Goal: Information Seeking & Learning: Learn about a topic

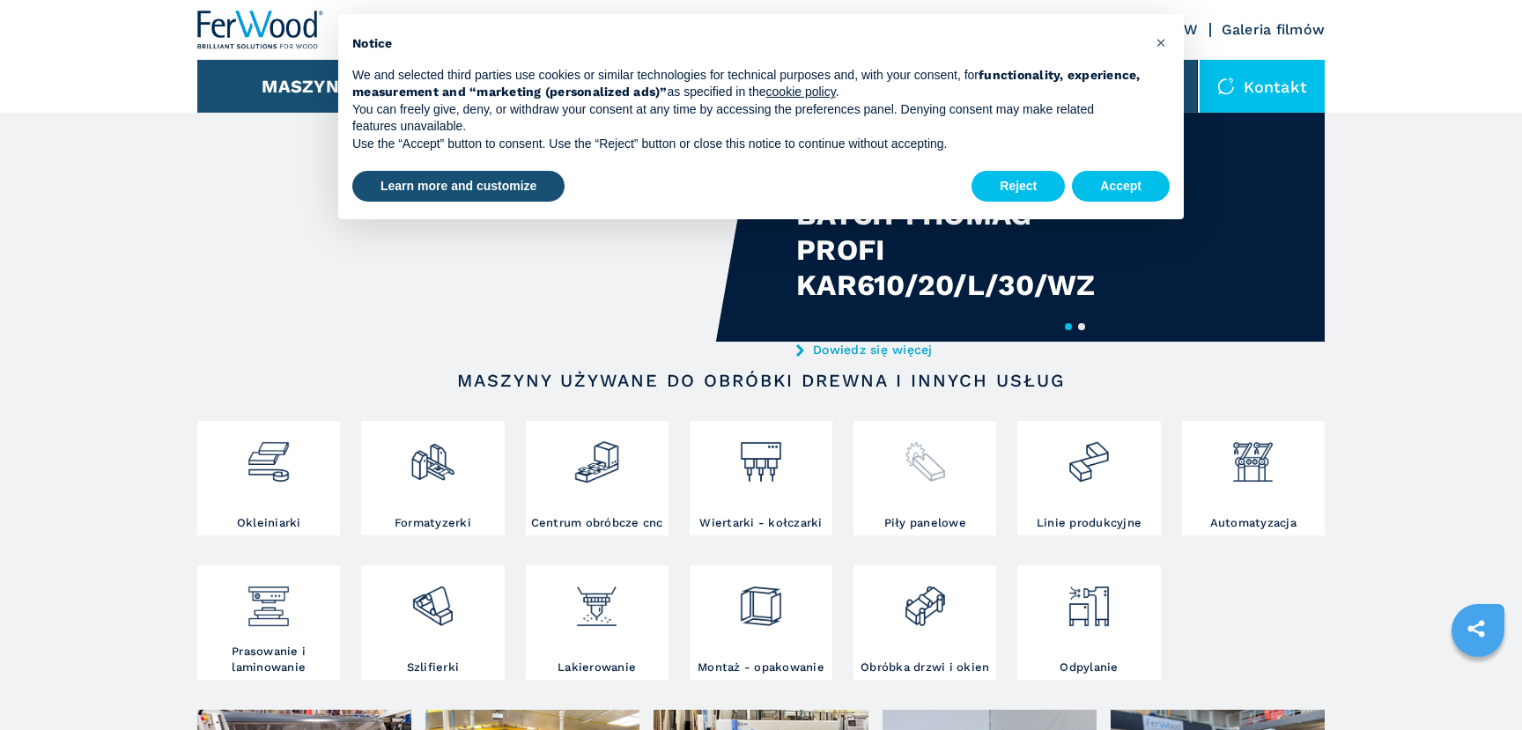
scroll to position [95, 0]
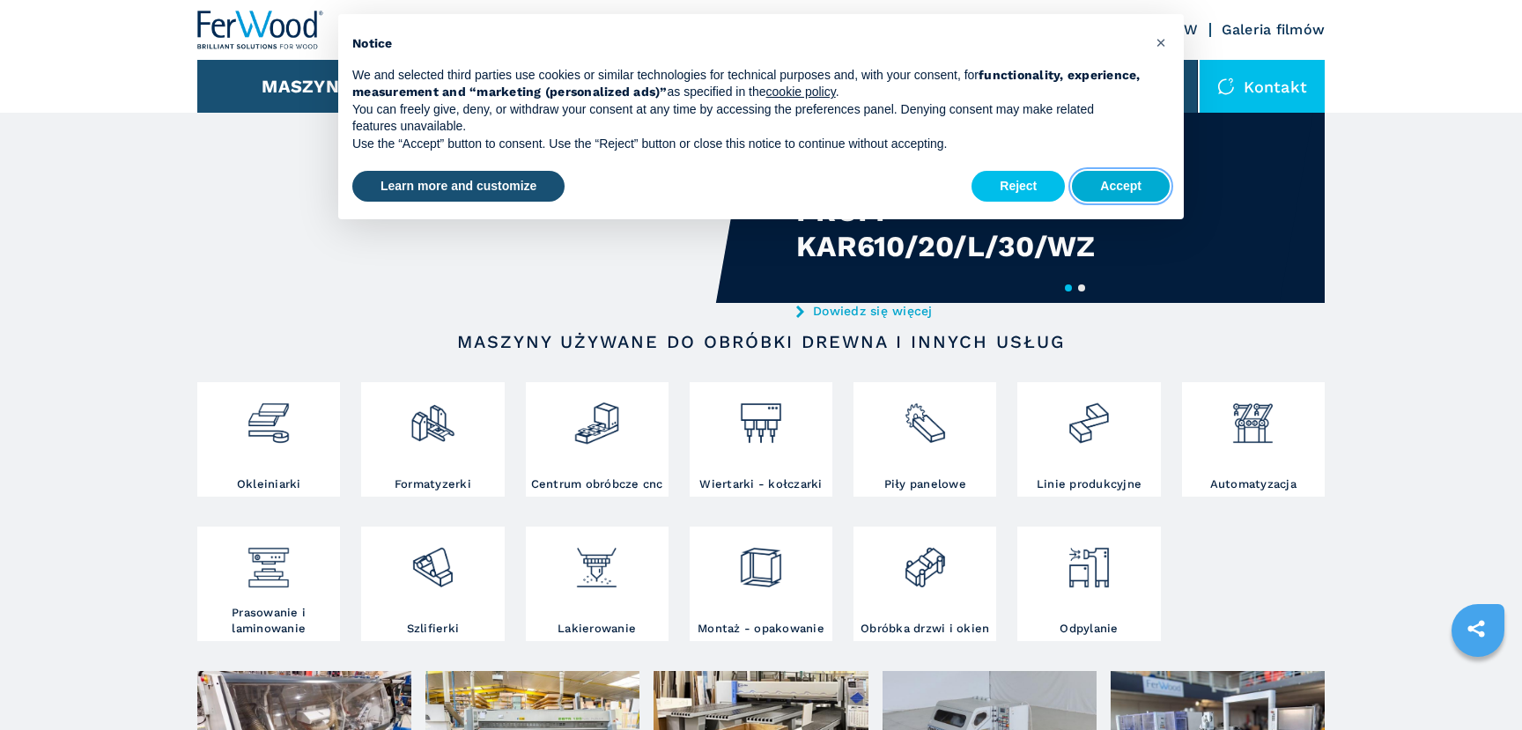
click at [1116, 179] on button "Accept" at bounding box center [1121, 187] width 98 height 32
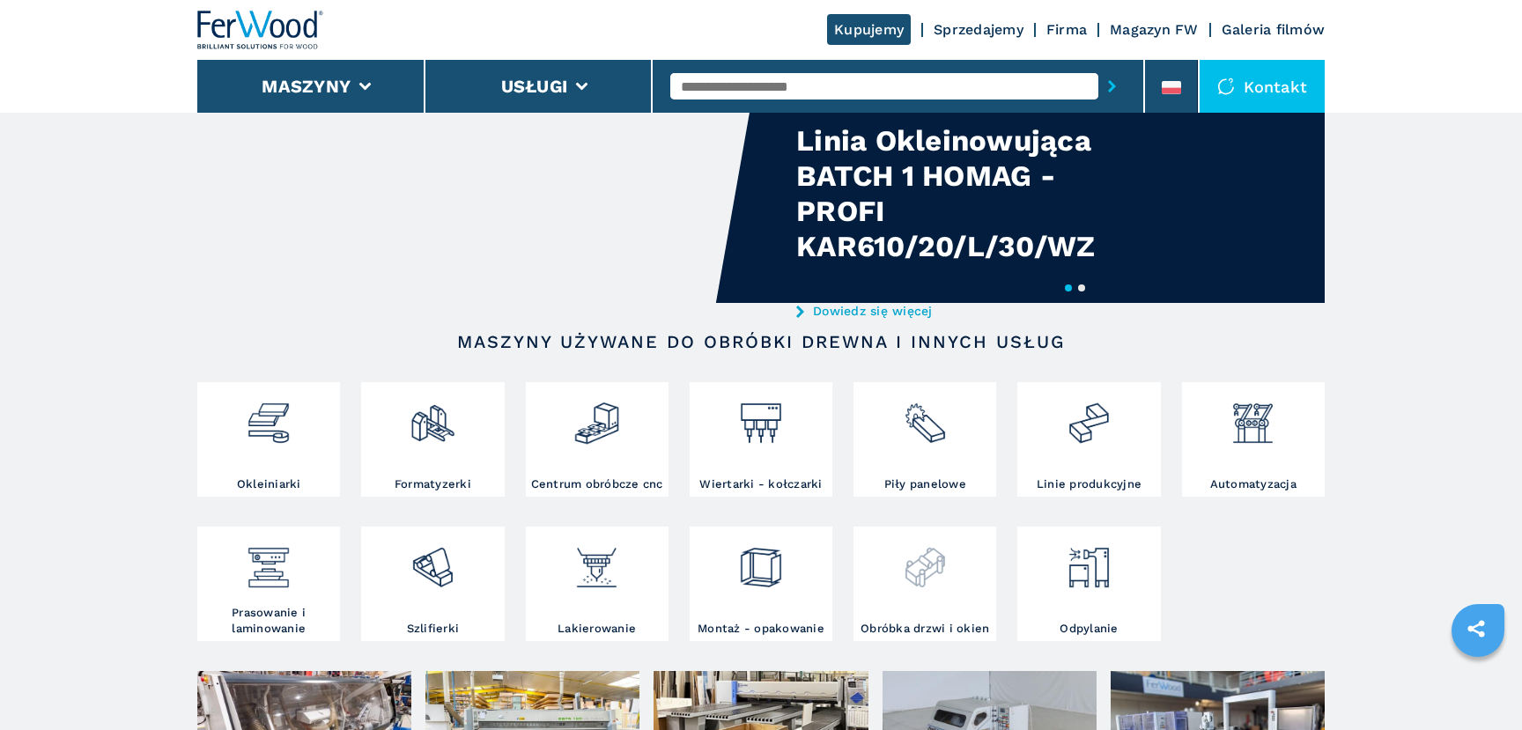
click at [922, 570] on img at bounding box center [925, 561] width 47 height 60
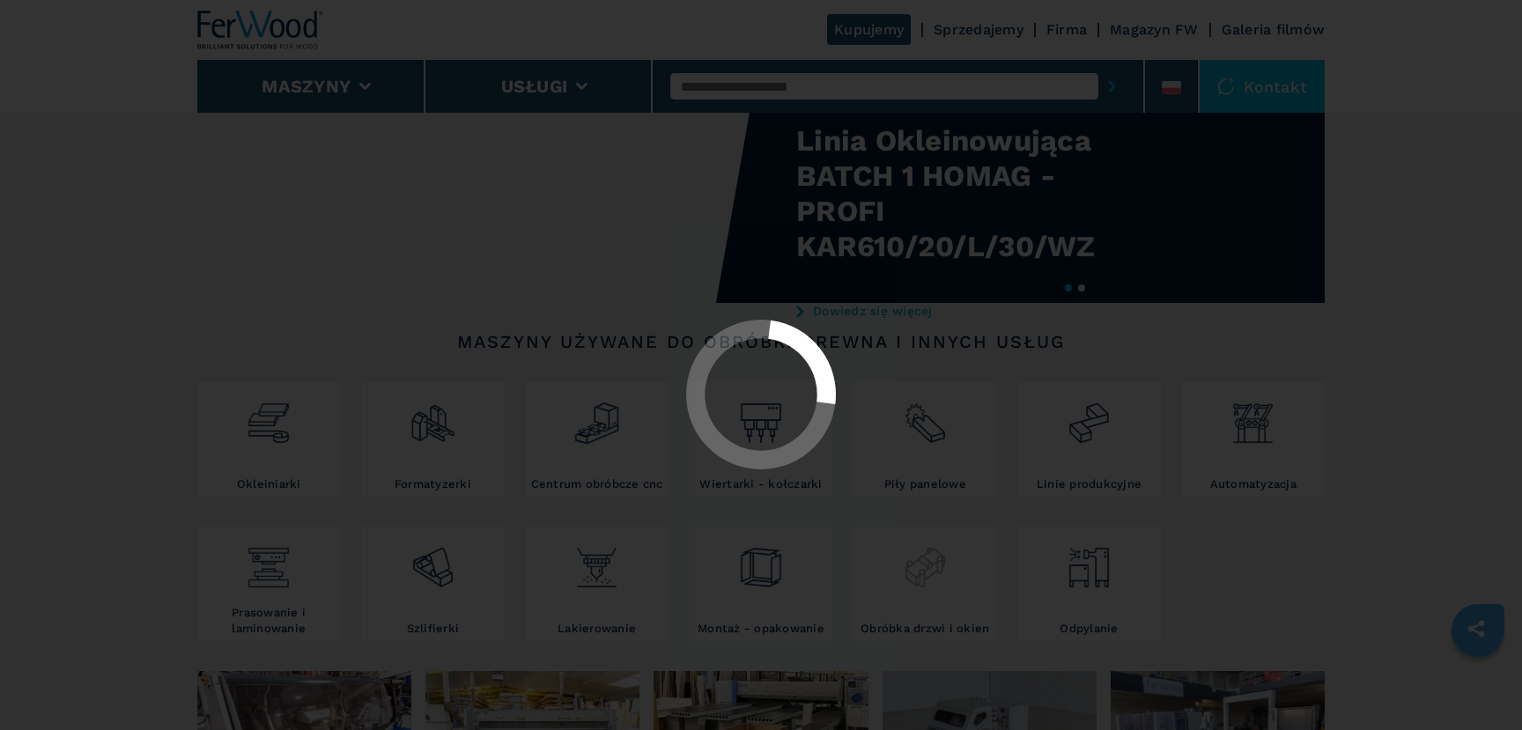
select select "**********"
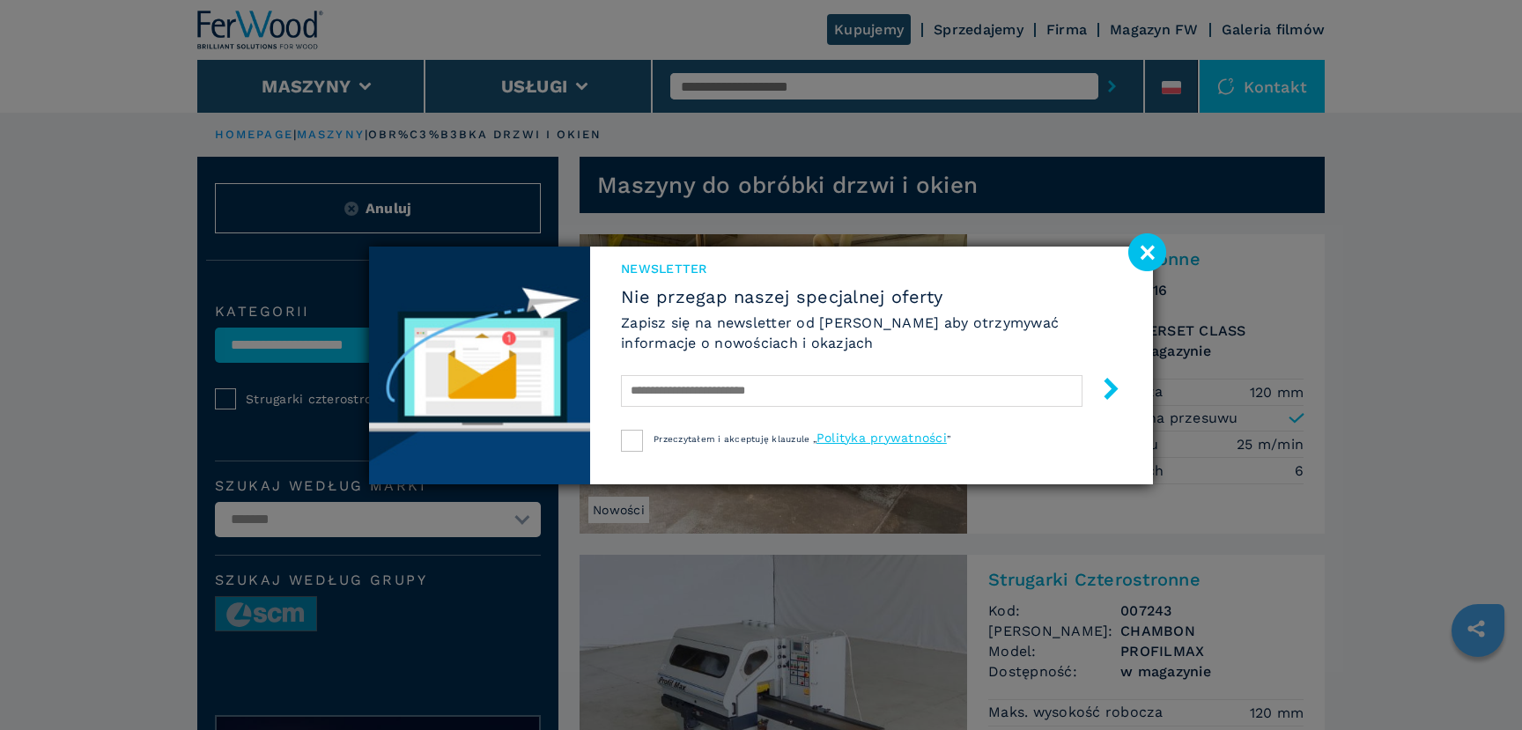
click at [982, 26] on div "Newsletter Nie przegap naszej specjalnej oferty Zapisz się na newsletter od [PE…" at bounding box center [761, 365] width 1522 height 730
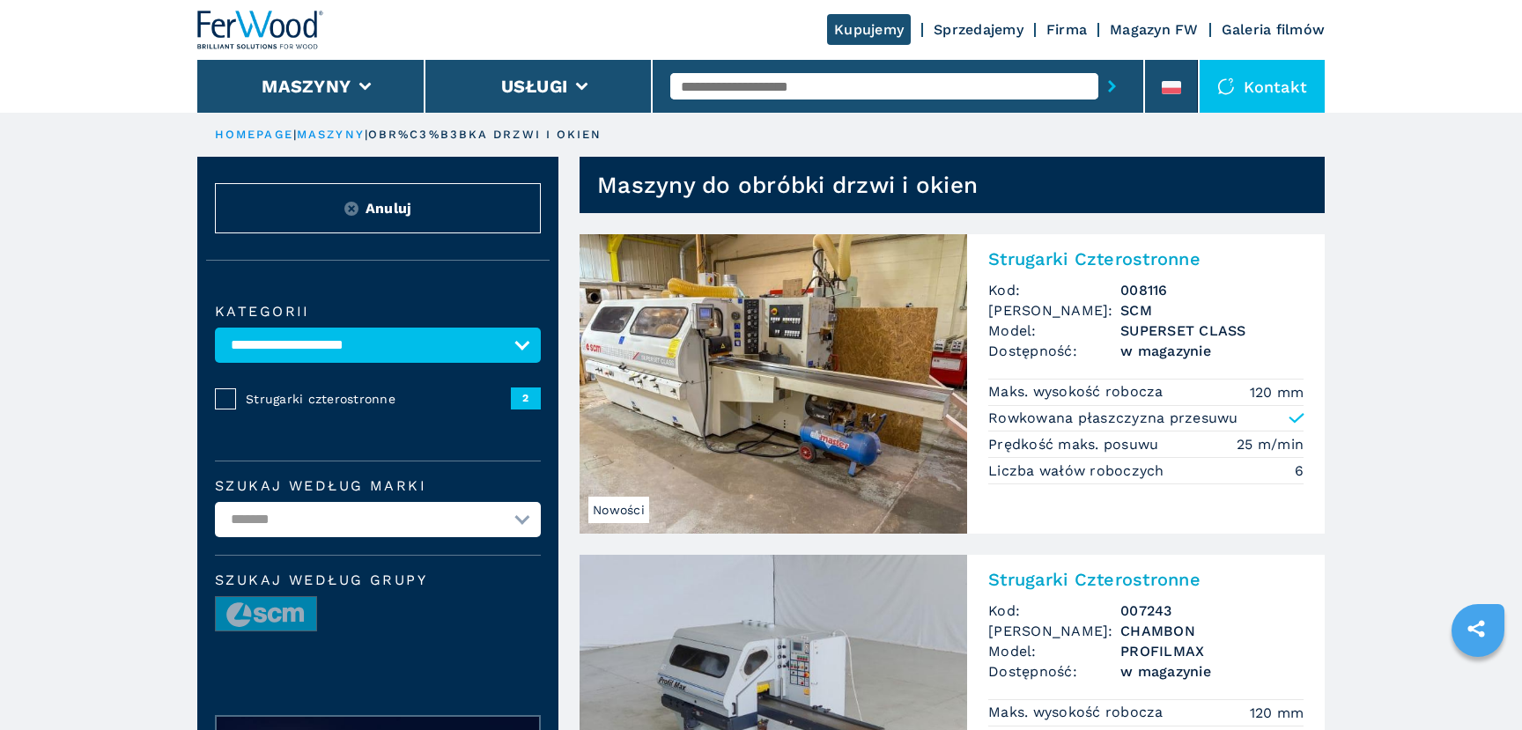
click at [962, 30] on link "Sprzedajemy" at bounding box center [979, 29] width 90 height 17
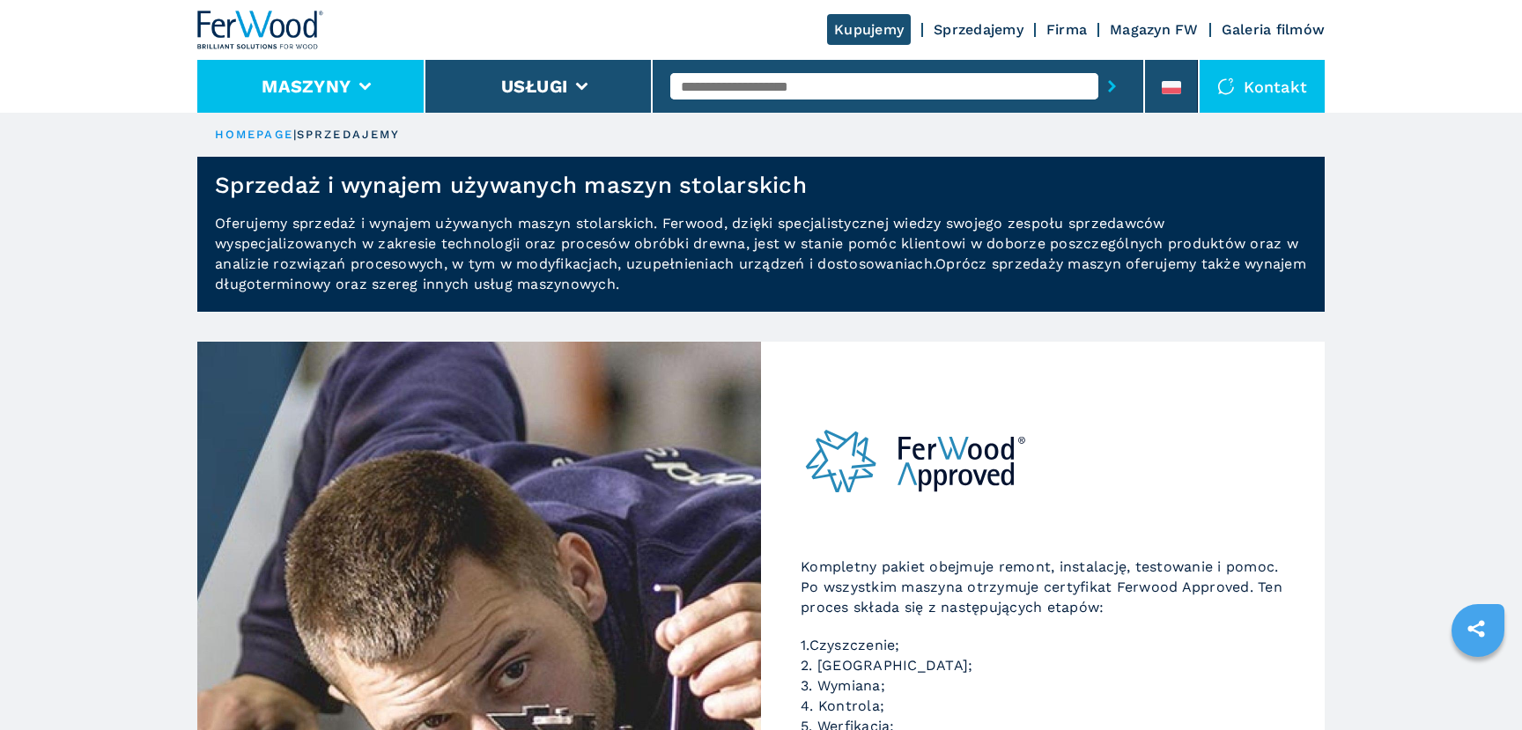
click at [349, 87] on button "Maszyny" at bounding box center [306, 86] width 89 height 21
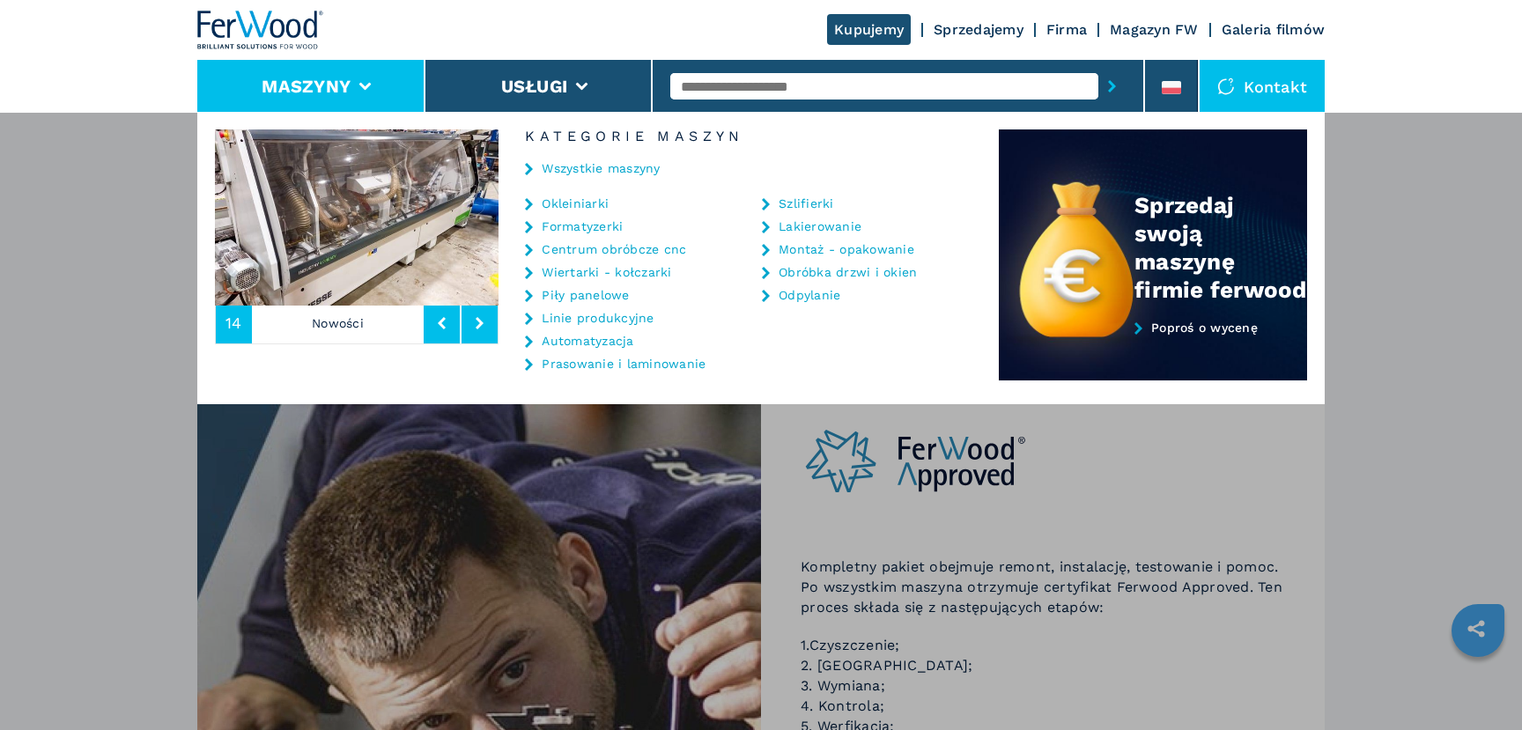
click at [620, 321] on link "Linie produkcyjne" at bounding box center [598, 318] width 112 height 12
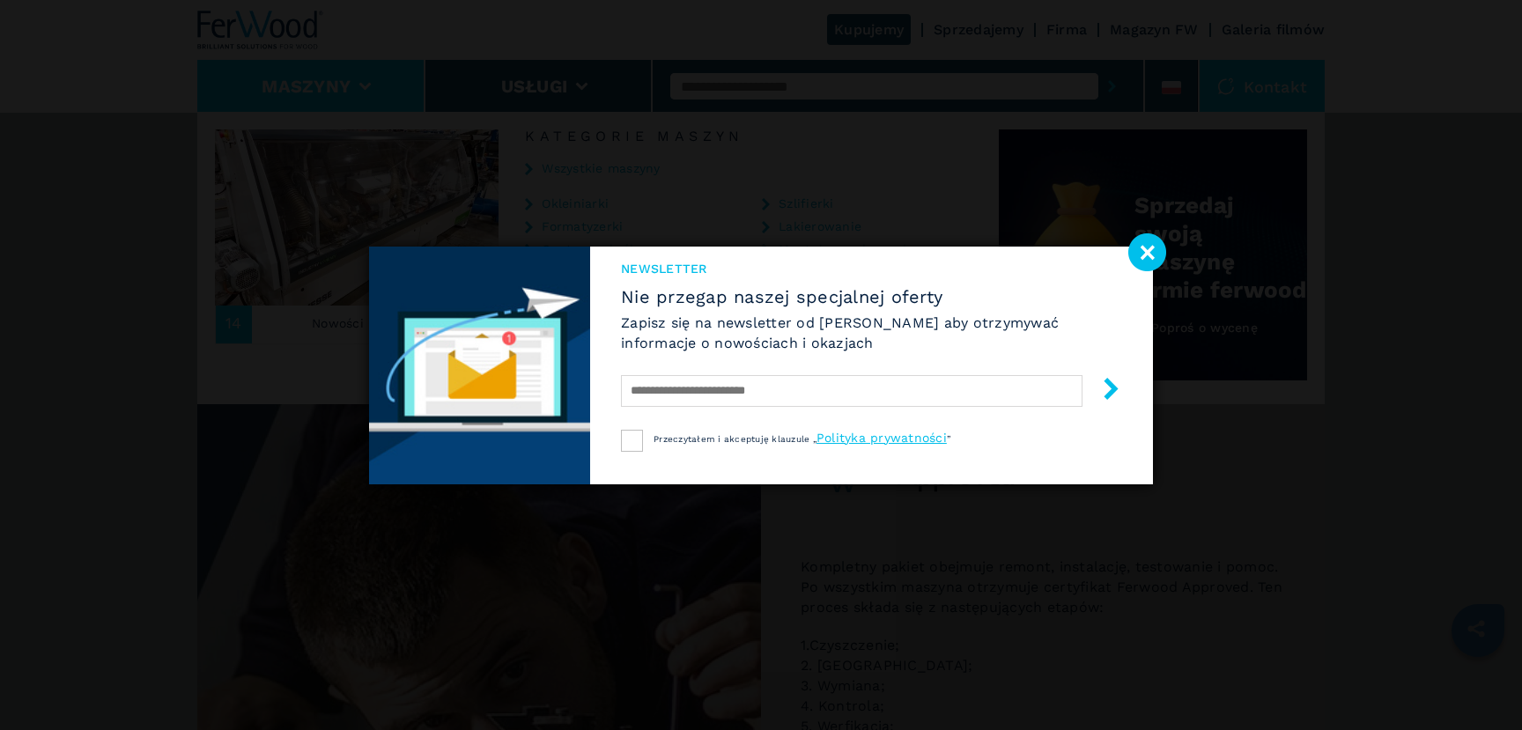
select select "**********"
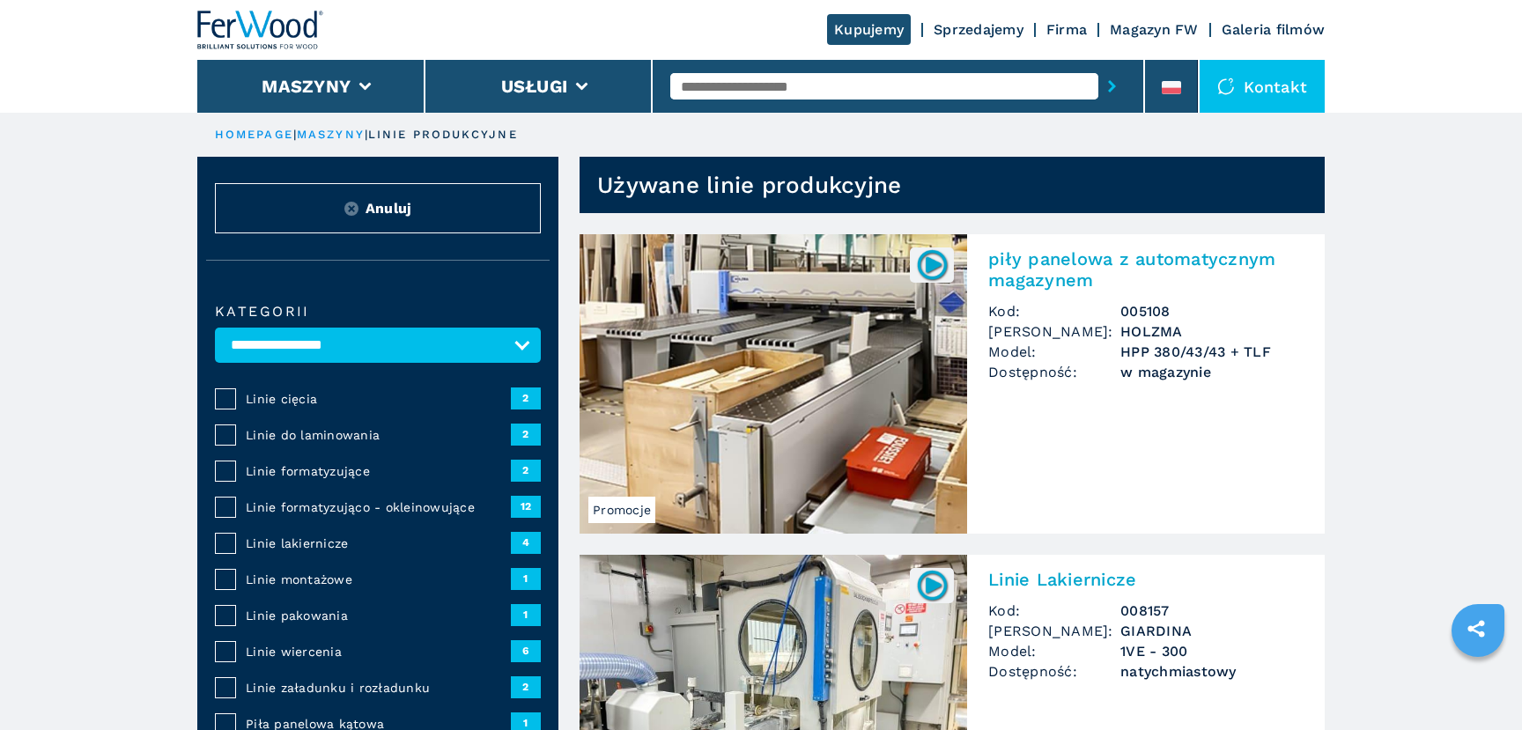
click at [1148, 248] on h2 "piły panelowa z automatycznym magazynem" at bounding box center [1145, 269] width 315 height 42
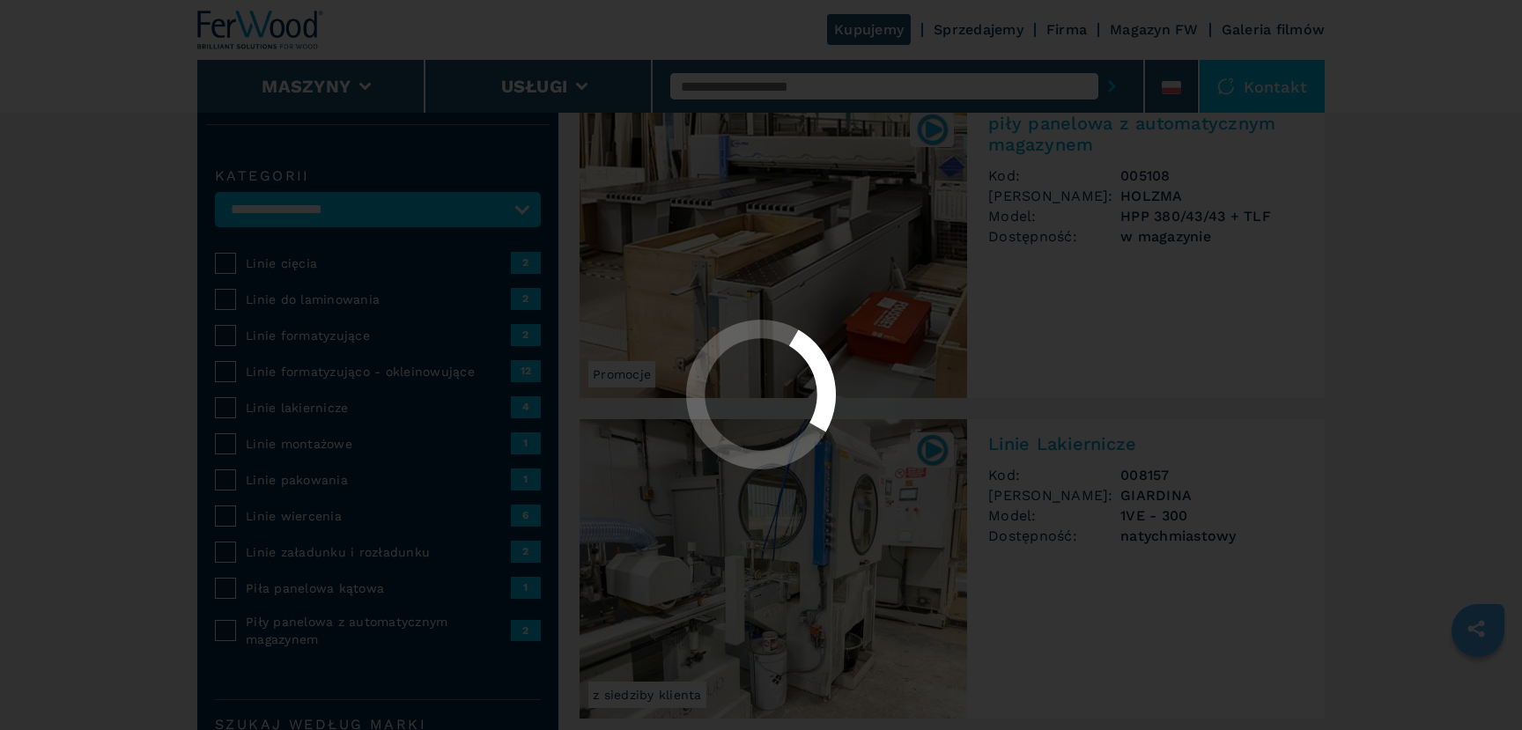
scroll to position [190, 0]
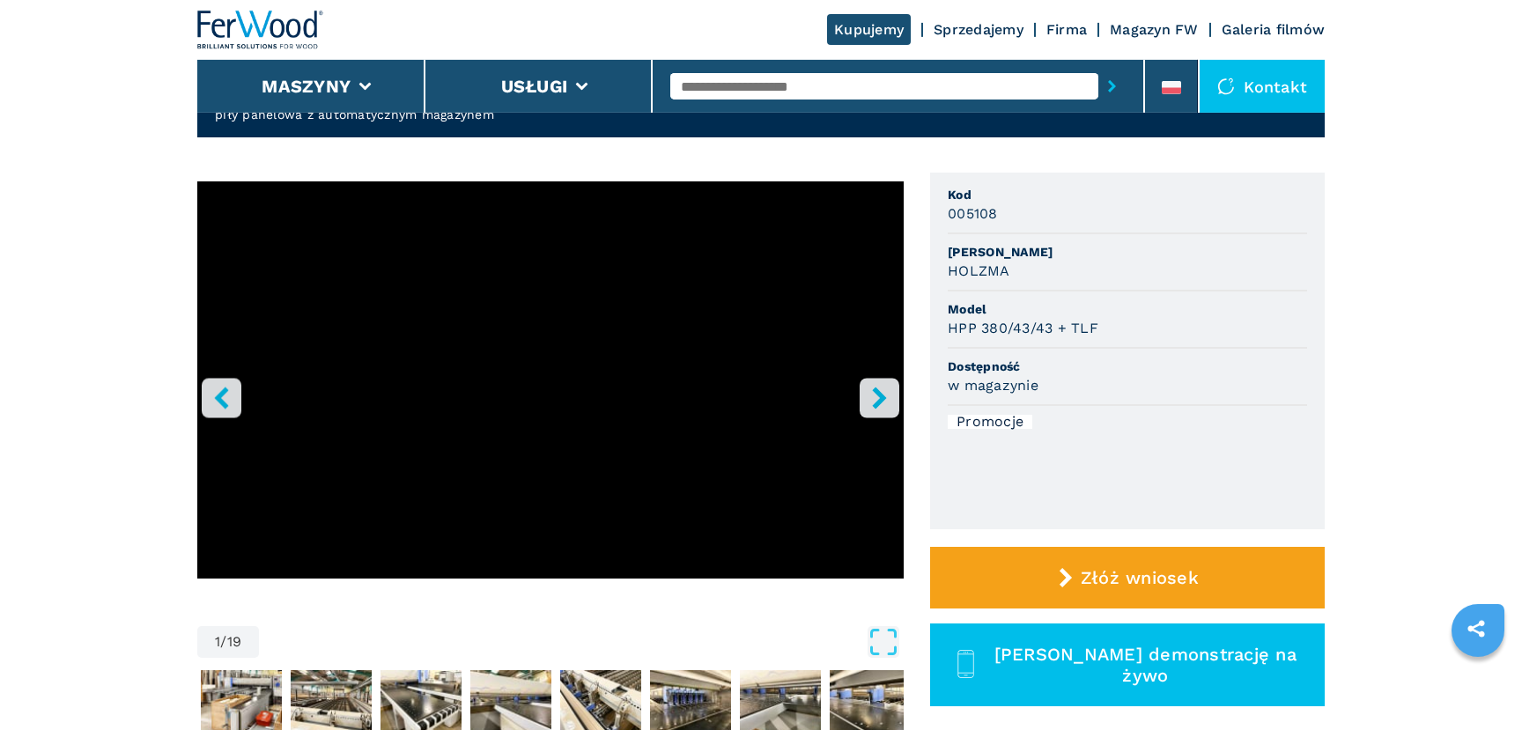
scroll to position [95, 0]
